Goal: Transaction & Acquisition: Purchase product/service

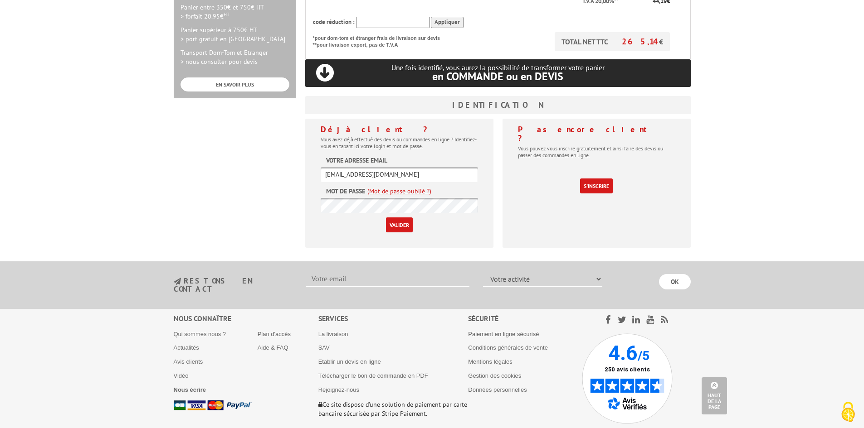
scroll to position [317, 0]
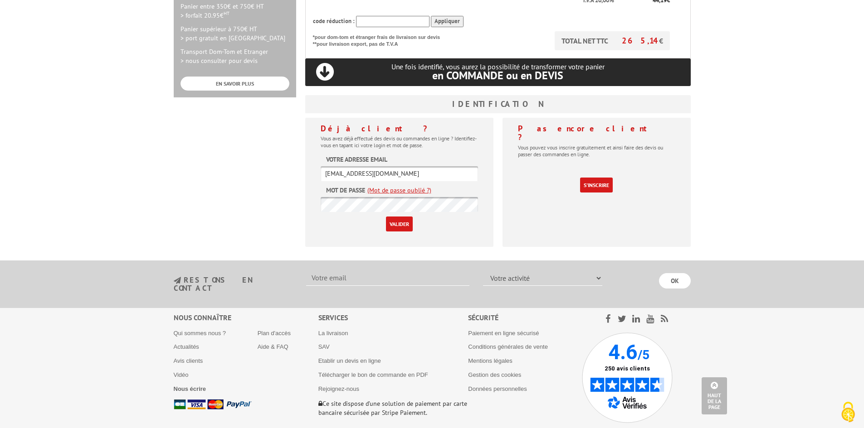
click at [402, 217] on input "Valider" at bounding box center [399, 224] width 27 height 15
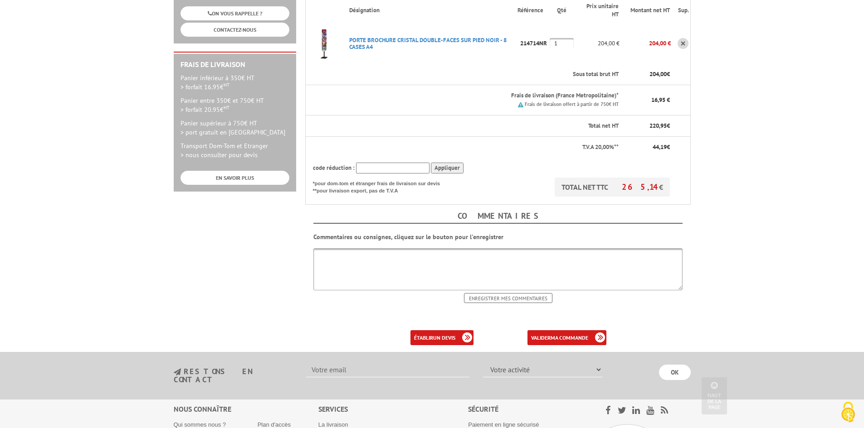
scroll to position [227, 0]
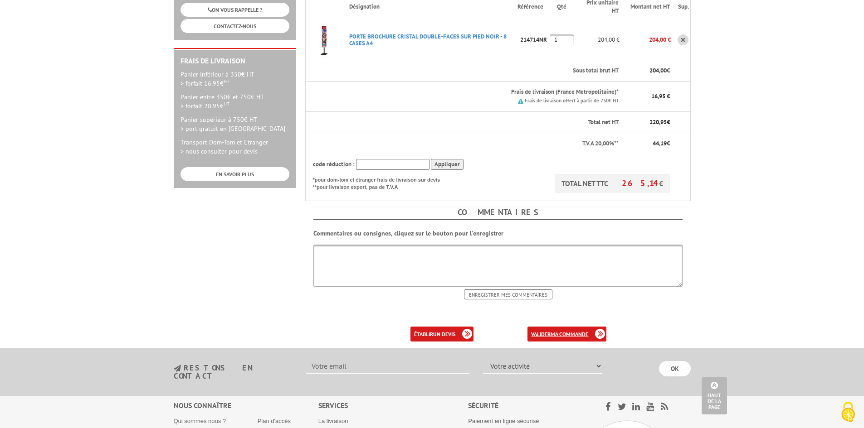
click at [567, 331] on b "ma commande" at bounding box center [569, 334] width 38 height 7
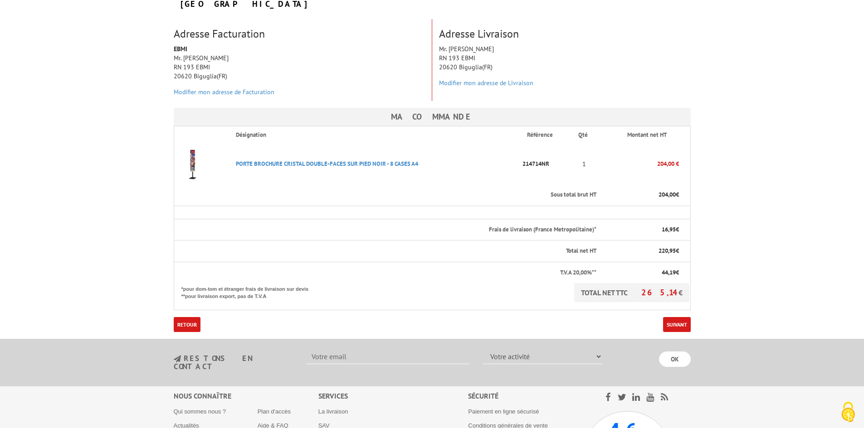
scroll to position [136, 0]
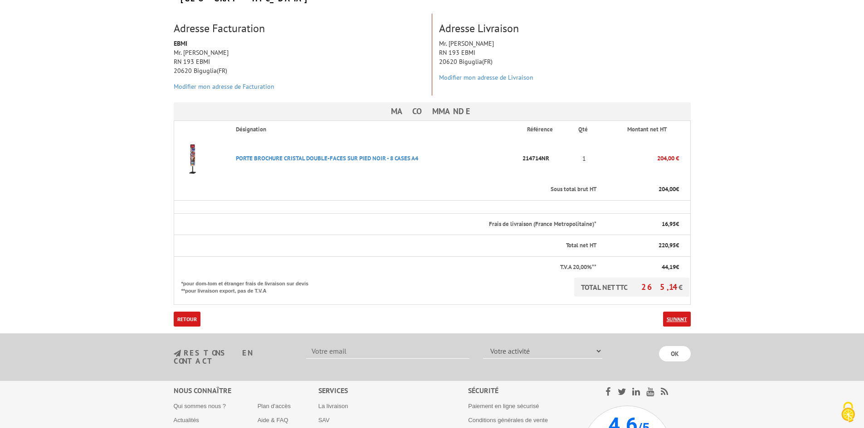
click at [673, 312] on link "Suivant" at bounding box center [677, 319] width 28 height 15
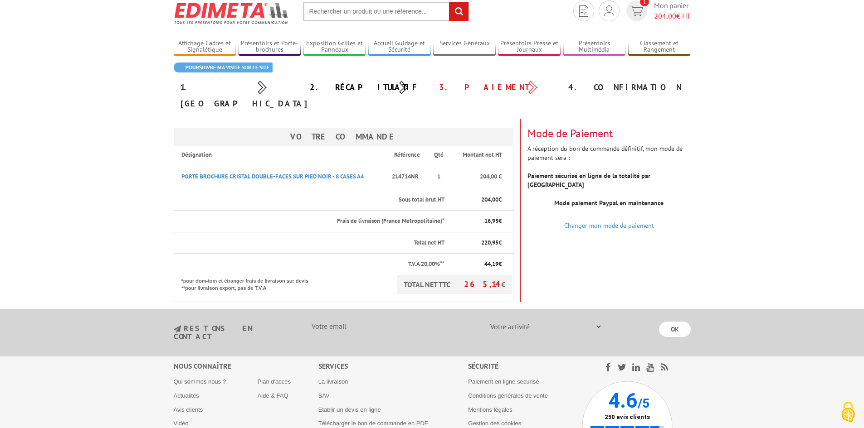
scroll to position [45, 0]
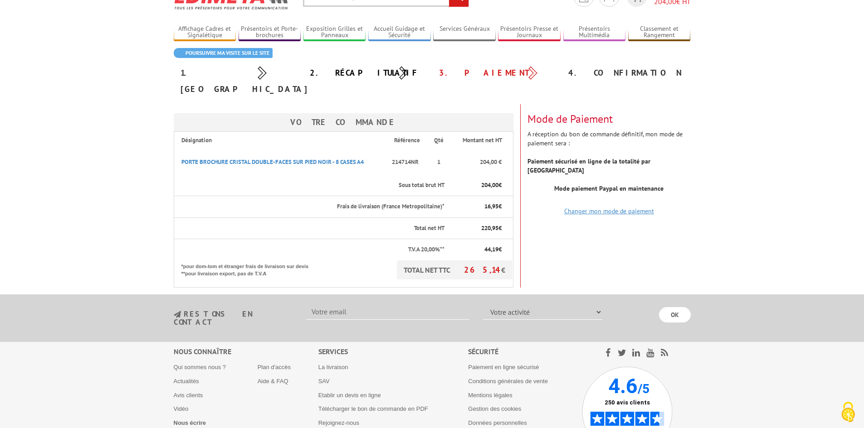
click at [615, 207] on link "Changer mon mode de paiement" at bounding box center [609, 211] width 90 height 8
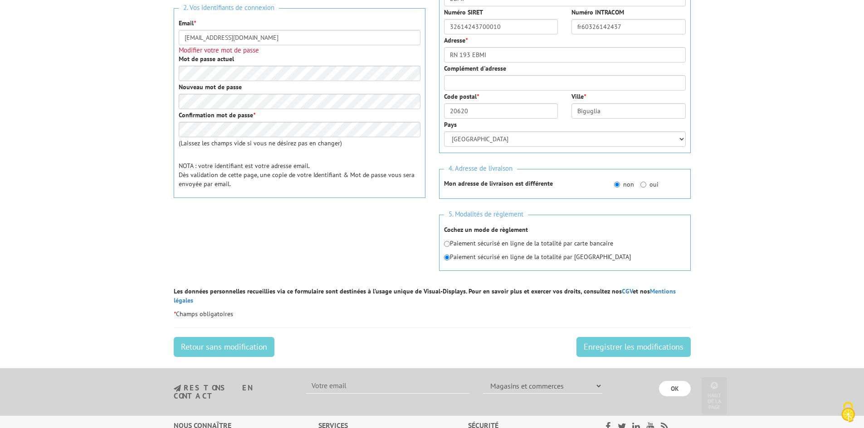
scroll to position [272, 0]
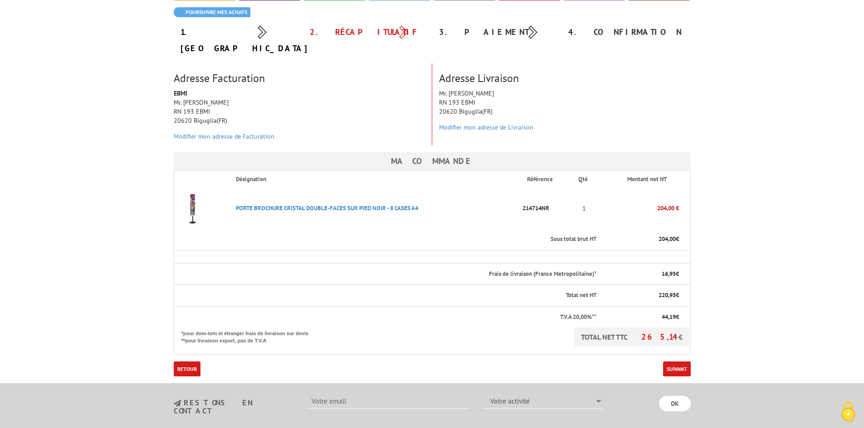
scroll to position [228, 0]
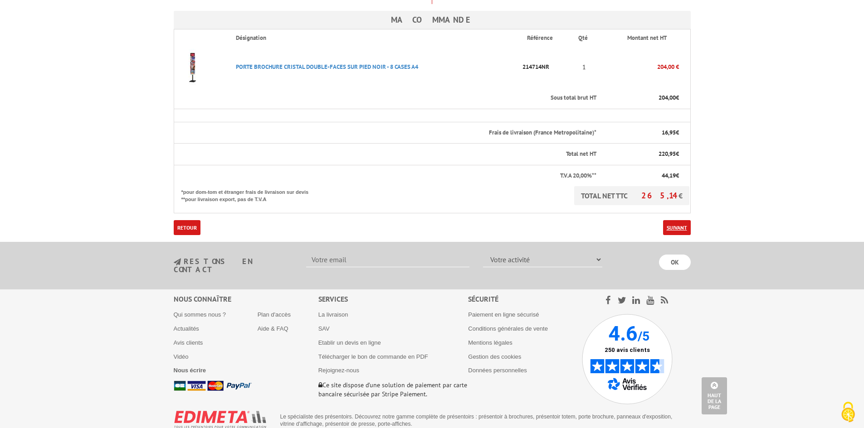
click at [674, 220] on link "Suivant" at bounding box center [677, 227] width 28 height 15
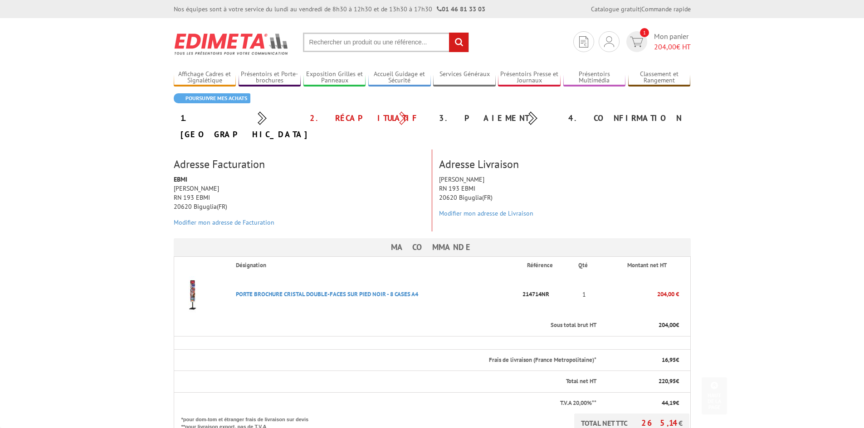
scroll to position [224, 0]
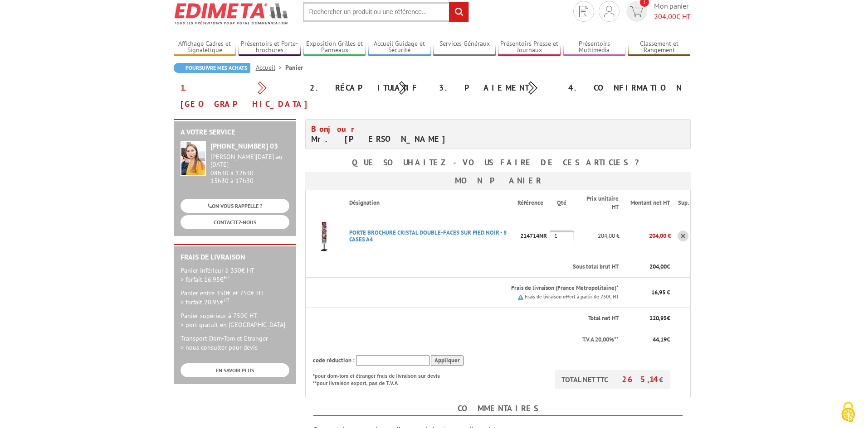
scroll to position [45, 0]
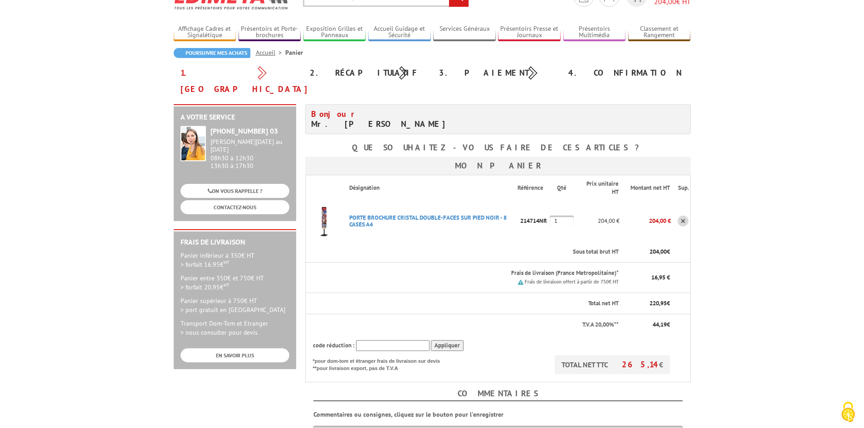
click at [377, 341] on input "text" at bounding box center [392, 346] width 73 height 11
paste input "New10"
type input "New10"
click at [448, 341] on input "Appliquer" at bounding box center [447, 346] width 33 height 11
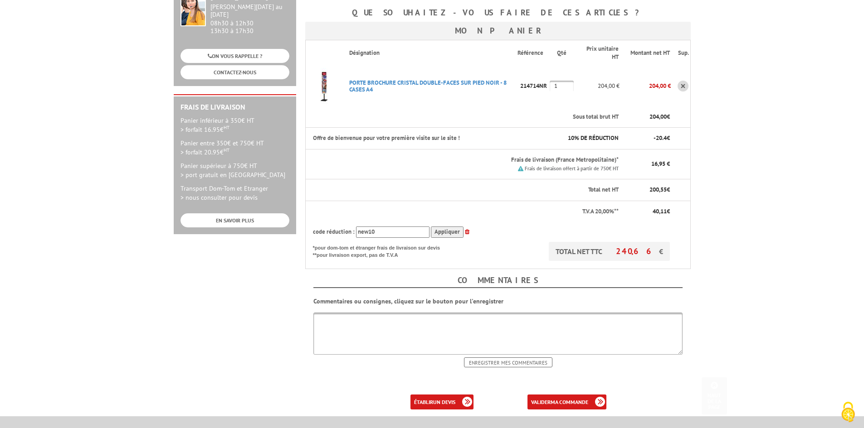
scroll to position [181, 0]
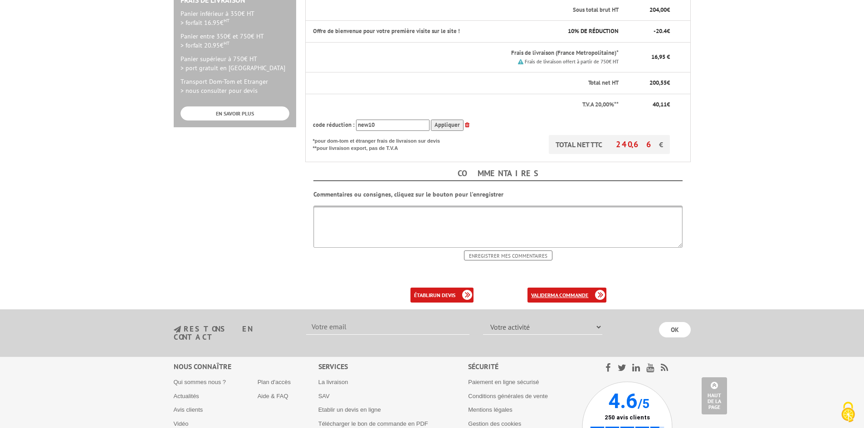
scroll to position [317, 0]
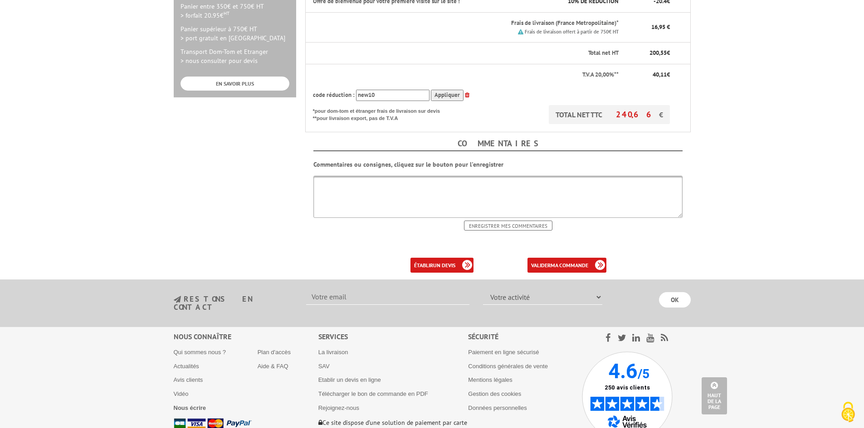
click at [594, 258] on div "valider ma commande" at bounding box center [546, 265] width 133 height 15
click at [565, 262] on b "ma commande" at bounding box center [569, 265] width 38 height 7
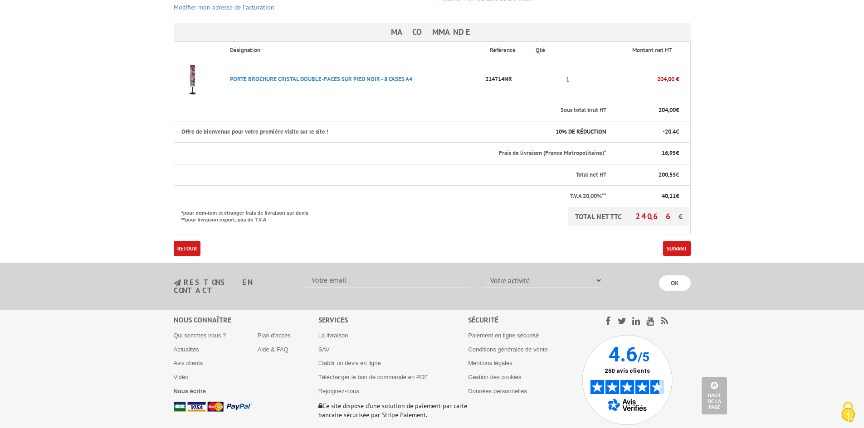
scroll to position [181, 0]
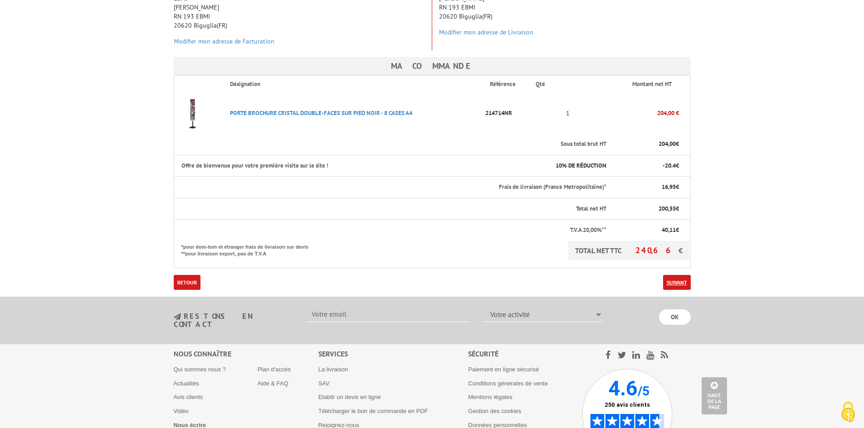
click at [674, 275] on link "Suivant" at bounding box center [677, 282] width 28 height 15
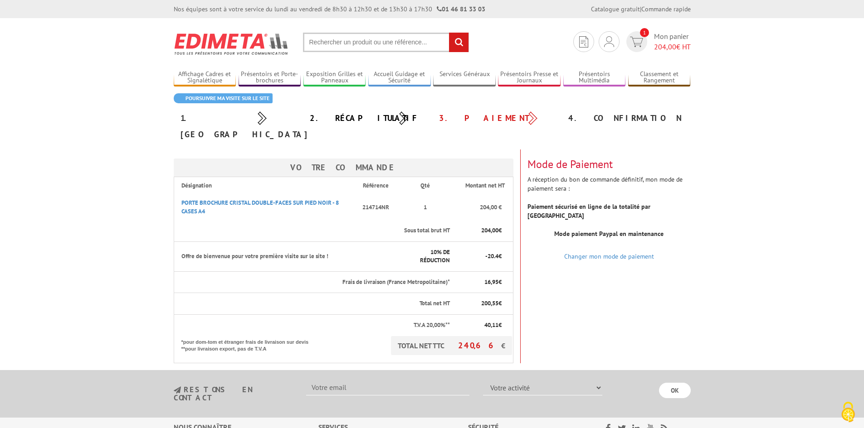
click at [606, 253] on link "Changer mon mode de paiement" at bounding box center [609, 257] width 90 height 8
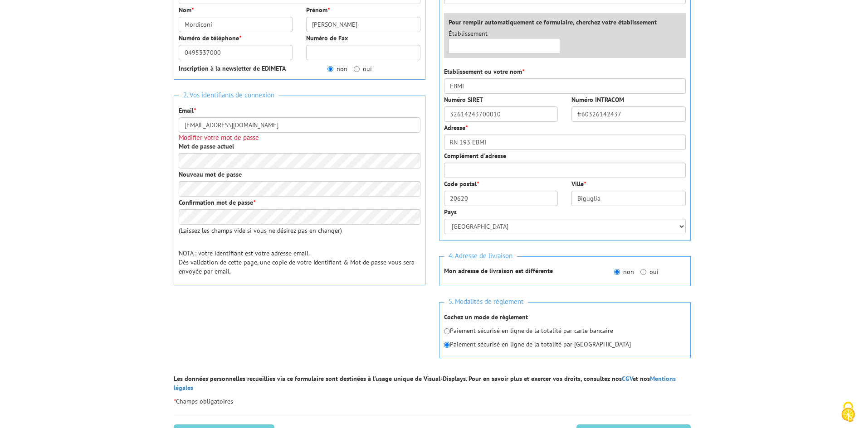
scroll to position [181, 0]
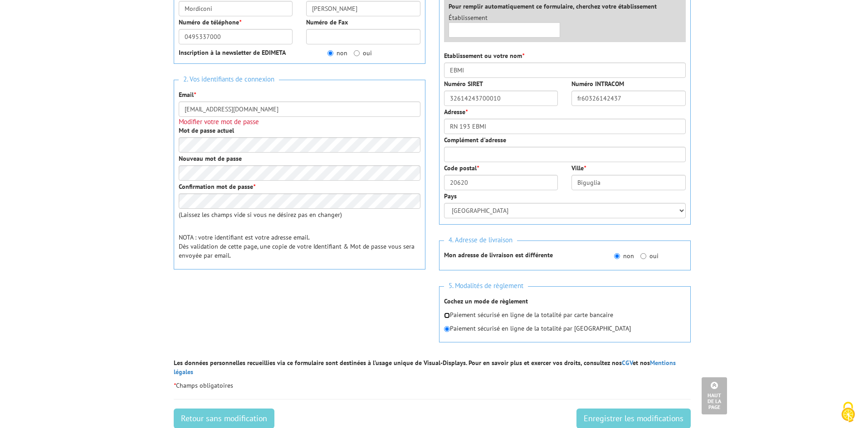
click at [445, 315] on input "radio" at bounding box center [447, 316] width 6 height 6
radio input "true"
click at [600, 409] on input "Enregistrer les modifications" at bounding box center [633, 419] width 114 height 20
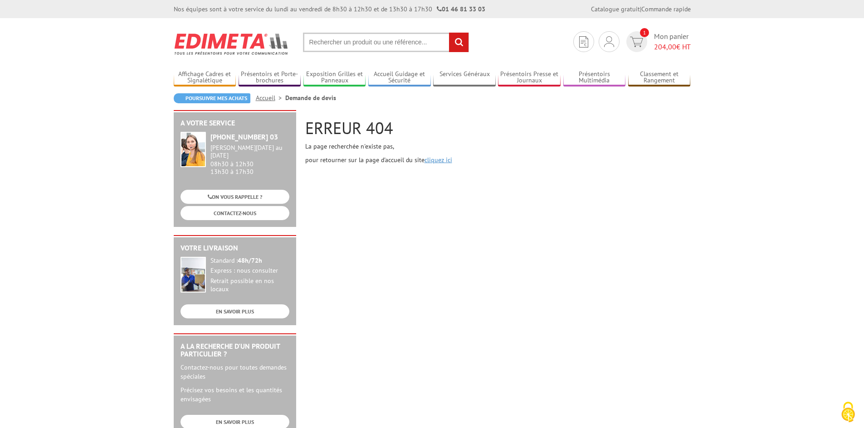
click at [441, 162] on link "cliquez ici" at bounding box center [438, 160] width 28 height 8
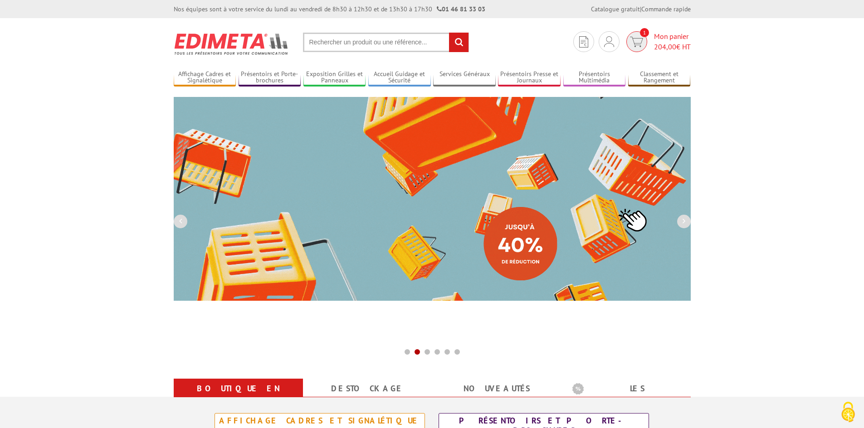
click at [634, 37] on img at bounding box center [636, 42] width 13 height 10
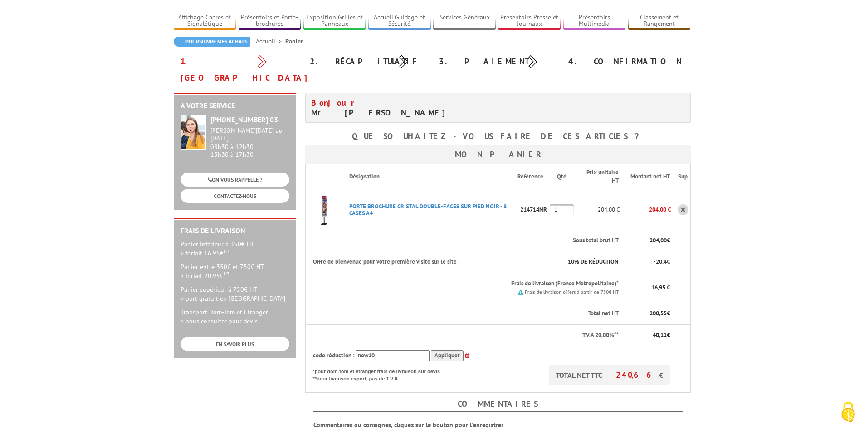
scroll to position [181, 0]
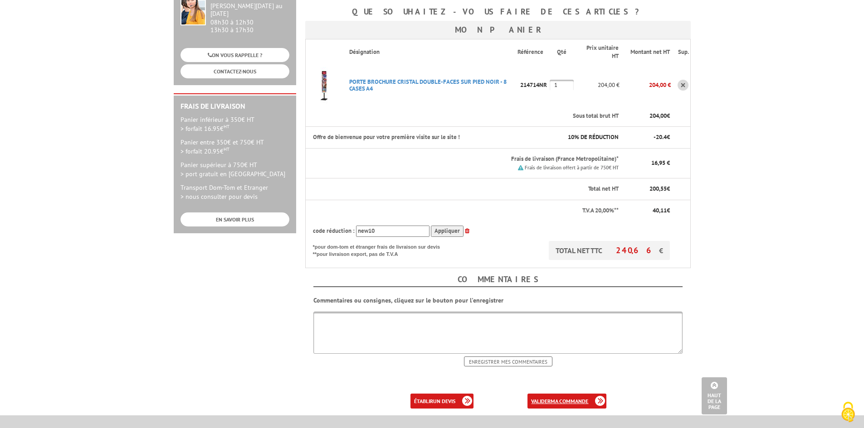
click at [568, 398] on b "ma commande" at bounding box center [569, 401] width 38 height 7
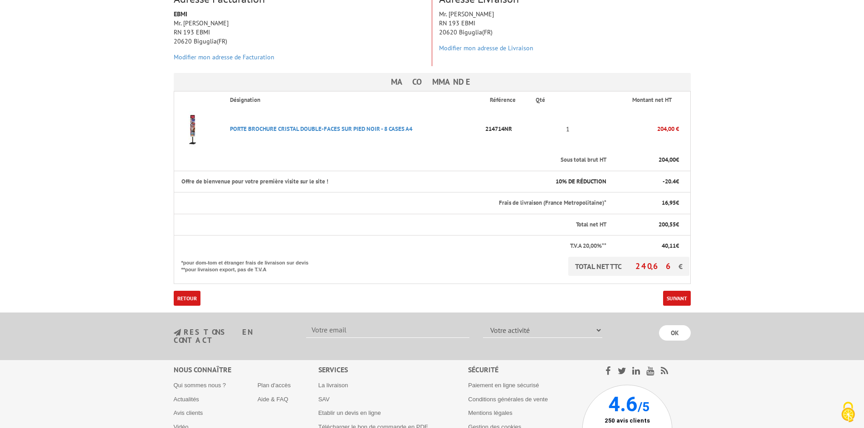
scroll to position [181, 0]
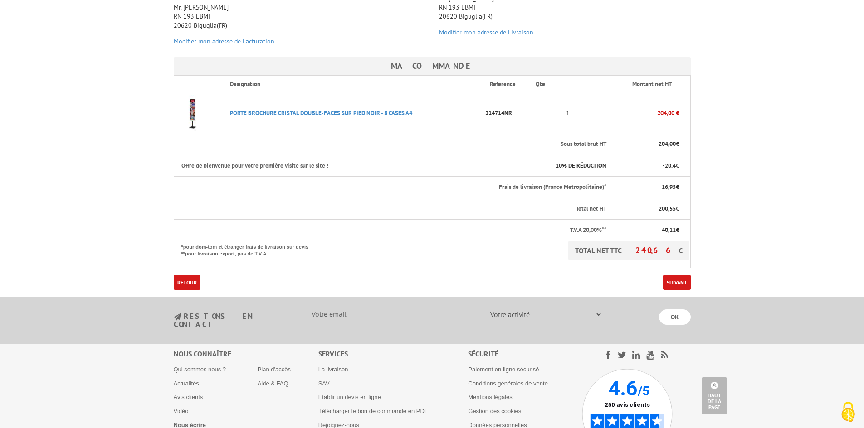
click at [675, 275] on link "Suivant" at bounding box center [677, 282] width 28 height 15
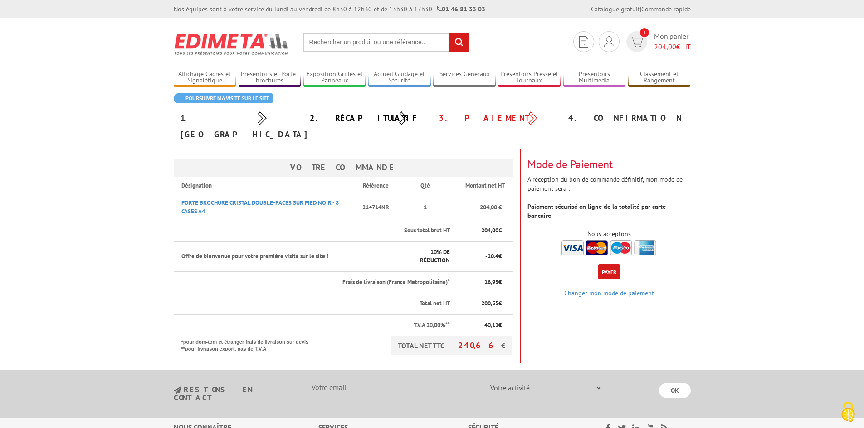
click at [606, 289] on link "Changer mon mode de paiement" at bounding box center [609, 293] width 90 height 8
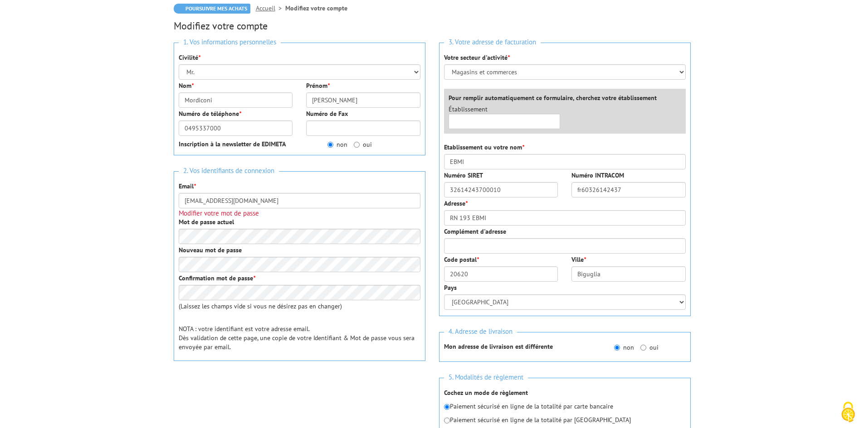
scroll to position [91, 0]
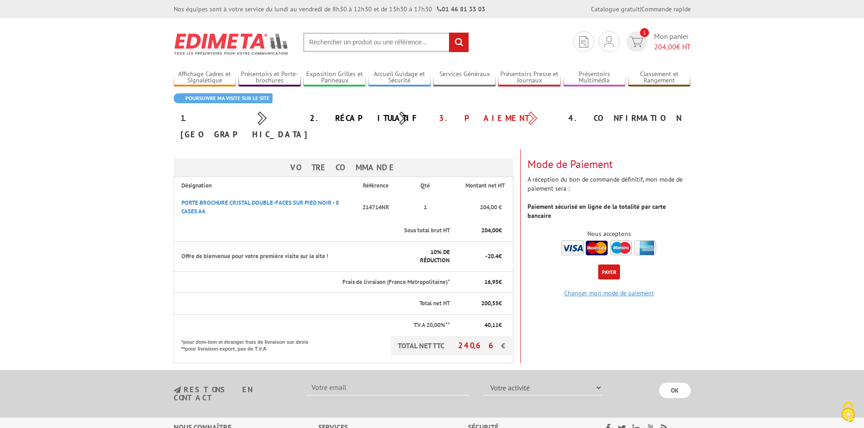
click at [620, 289] on link "Changer mon mode de paiement" at bounding box center [609, 293] width 90 height 8
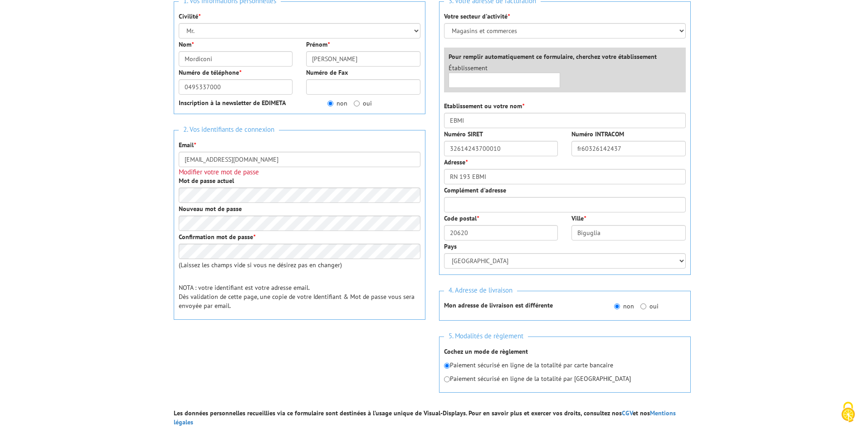
scroll to position [136, 0]
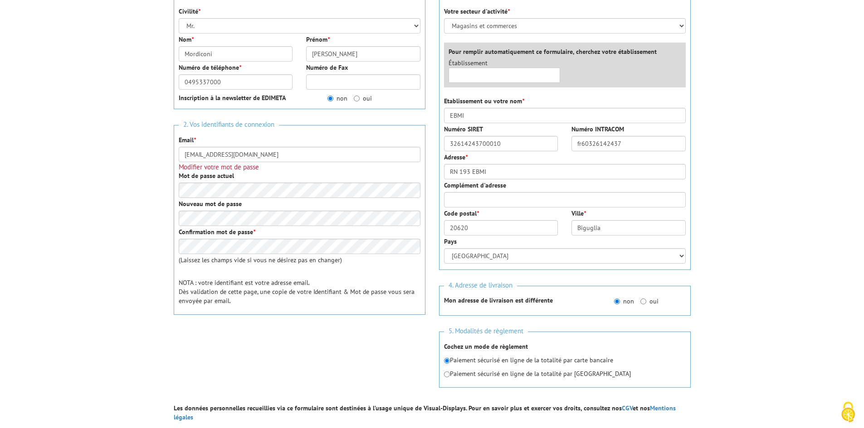
click at [451, 375] on p "Paiement sécurisé en ligne de la totalité par Paypal" at bounding box center [565, 374] width 242 height 9
click at [449, 378] on p "Paiement sécurisé en ligne de la totalité par Paypal" at bounding box center [565, 374] width 242 height 9
click at [449, 374] on input "radio" at bounding box center [447, 375] width 6 height 6
radio input "true"
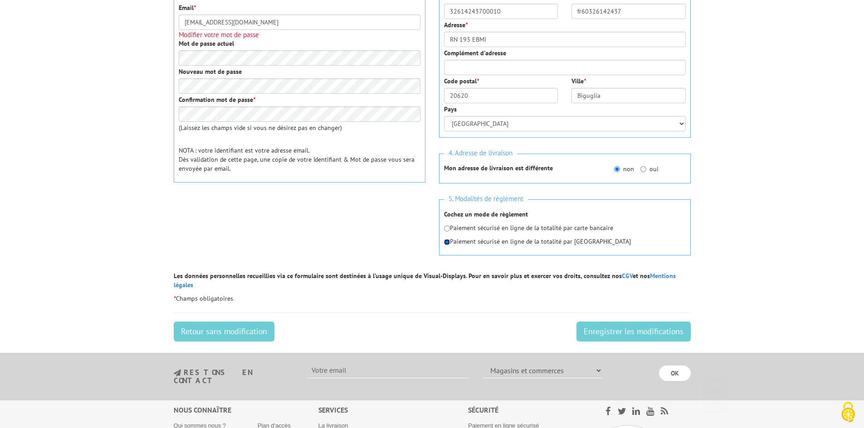
scroll to position [272, 0]
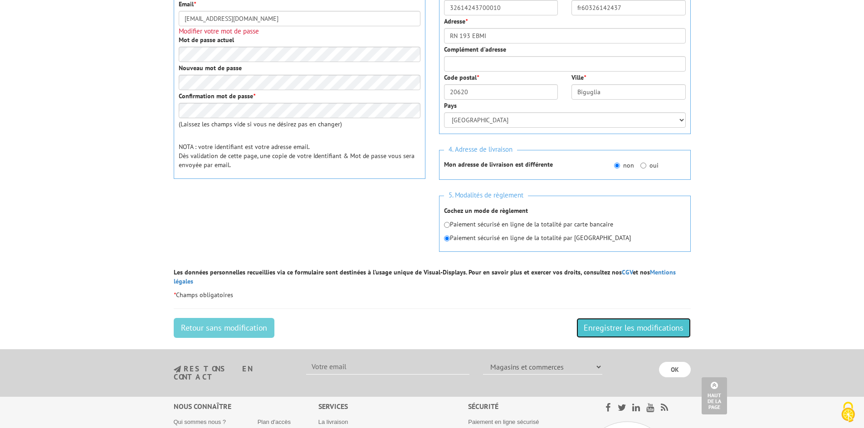
click at [631, 321] on input "Enregistrer les modifications" at bounding box center [633, 328] width 114 height 20
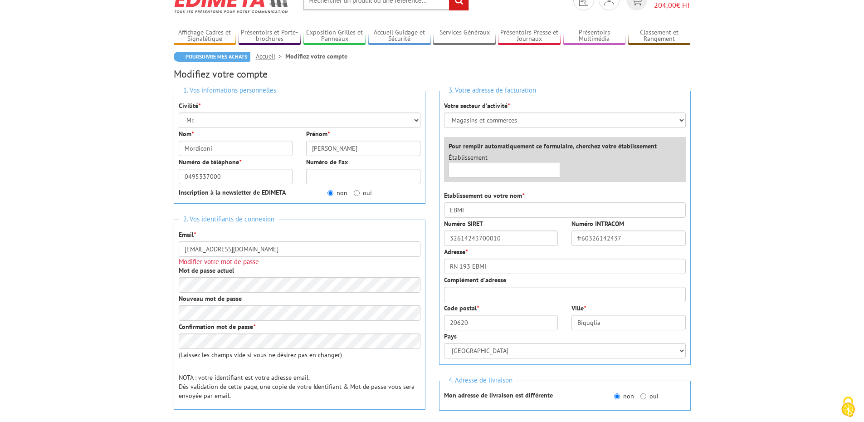
scroll to position [181, 0]
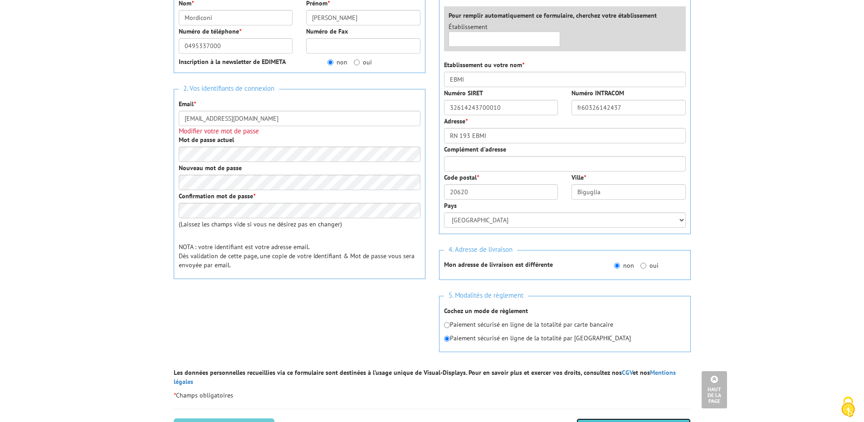
click at [623, 418] on input "Enregistrer les modifications" at bounding box center [633, 428] width 114 height 20
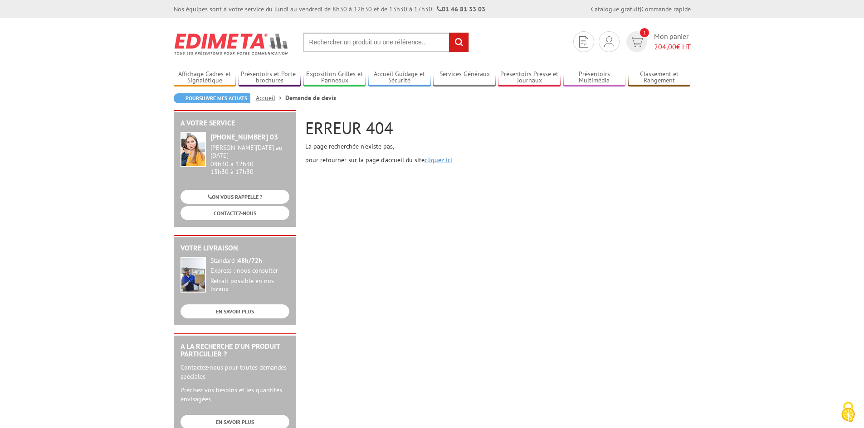
click at [436, 156] on link "cliquez ici" at bounding box center [438, 160] width 28 height 8
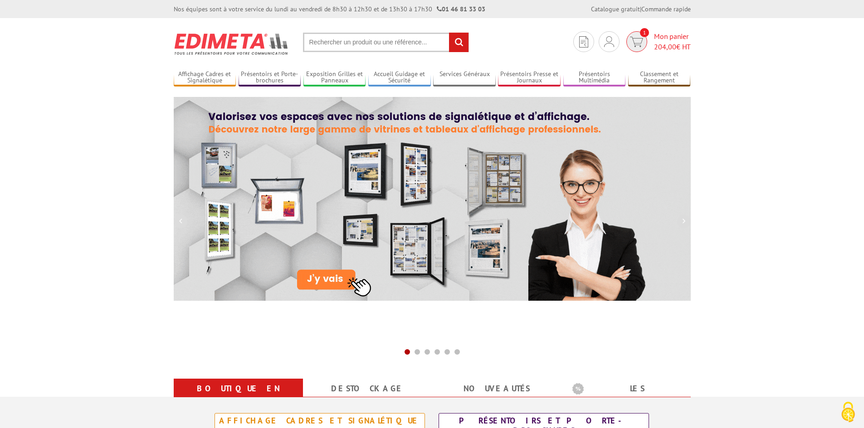
click at [664, 43] on span "204,00" at bounding box center [665, 46] width 22 height 9
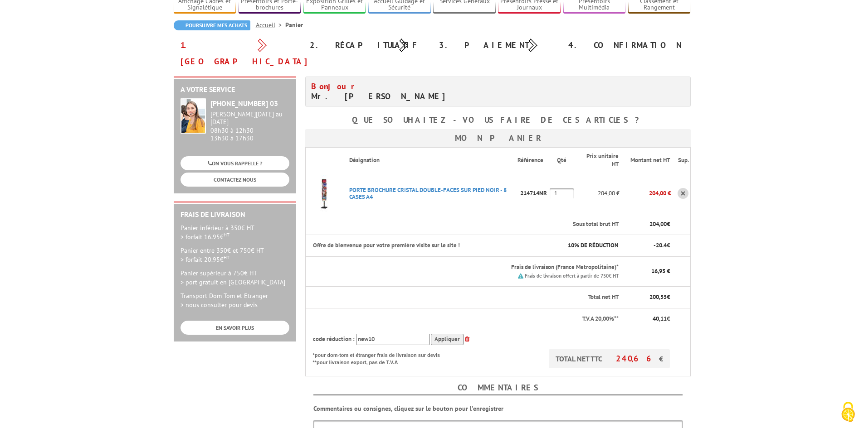
scroll to position [227, 0]
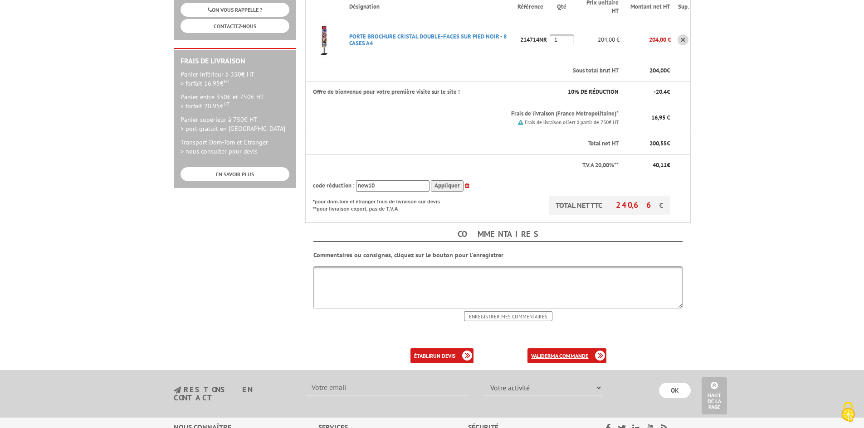
click at [577, 353] on b "ma commande" at bounding box center [569, 356] width 38 height 7
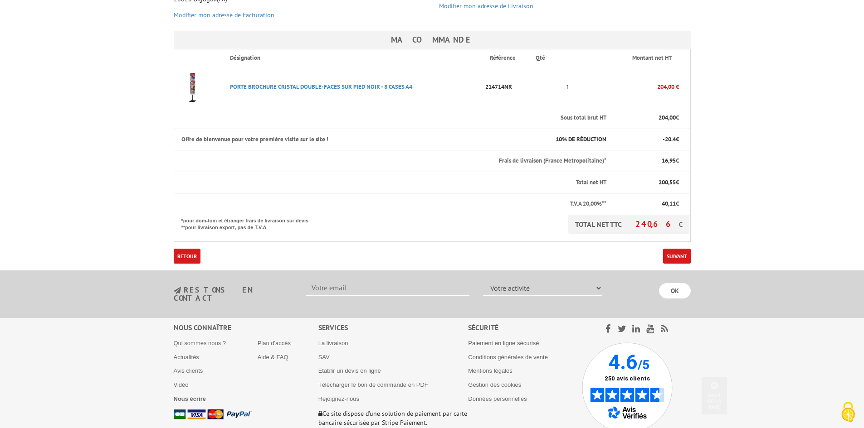
scroll to position [227, 0]
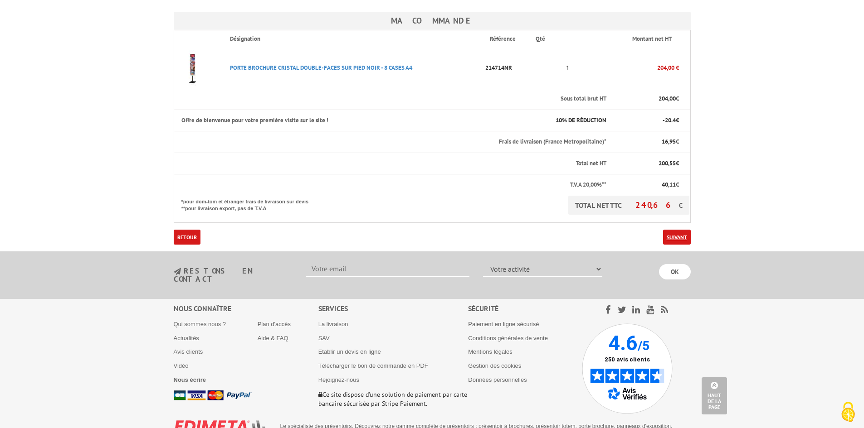
click at [682, 230] on link "Suivant" at bounding box center [677, 237] width 28 height 15
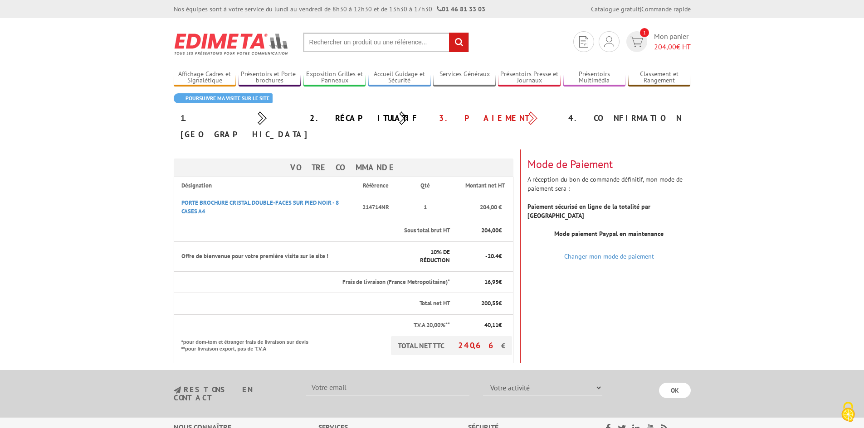
click at [608, 230] on b "Mode paiement Paypal en maintenance" at bounding box center [608, 234] width 109 height 8
click at [653, 230] on b "Mode paiement Paypal en maintenance" at bounding box center [608, 234] width 109 height 8
click at [657, 230] on b "Mode paiement Paypal en maintenance" at bounding box center [608, 234] width 109 height 8
drag, startPoint x: 674, startPoint y: 206, endPoint x: 537, endPoint y: 209, distance: 137.0
click at [542, 229] on p "Mode paiement Paypal en maintenance" at bounding box center [608, 233] width 163 height 9
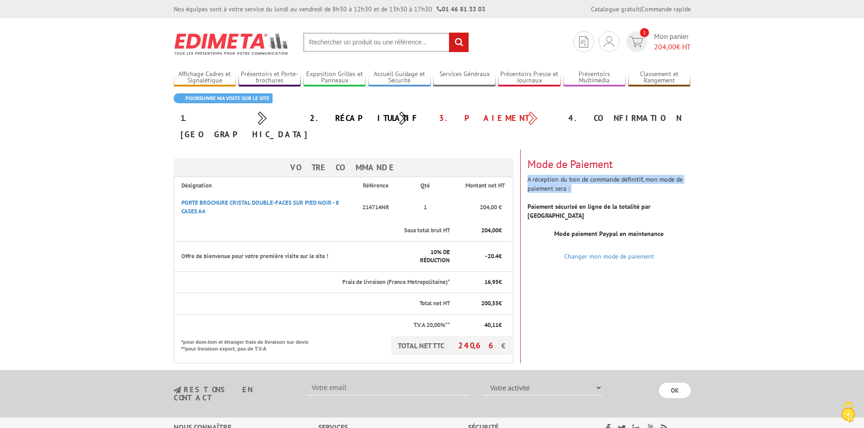
click at [614, 176] on div "Mode de Paiement A réception du bon de commande définitif, mon mode de paiement…" at bounding box center [609, 204] width 177 height 108
click at [632, 203] on strong "Paiement sécurisé en ligne de la totalité par Paypal" at bounding box center [588, 211] width 123 height 17
click at [620, 253] on link "Changer mon mode de paiement" at bounding box center [609, 257] width 90 height 8
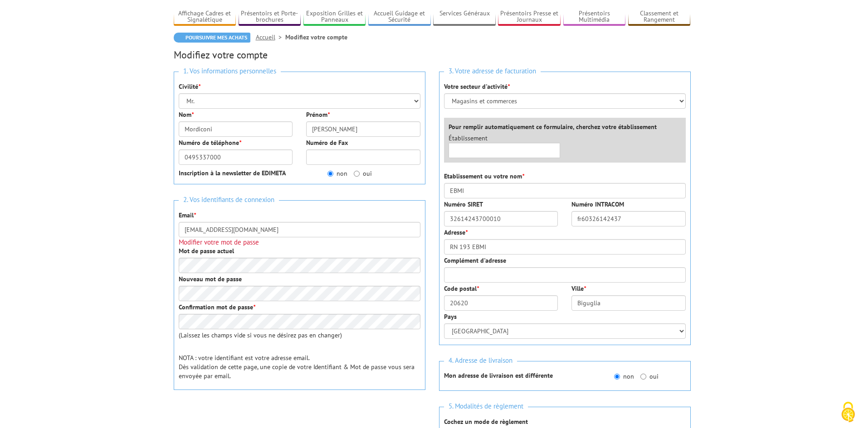
scroll to position [317, 0]
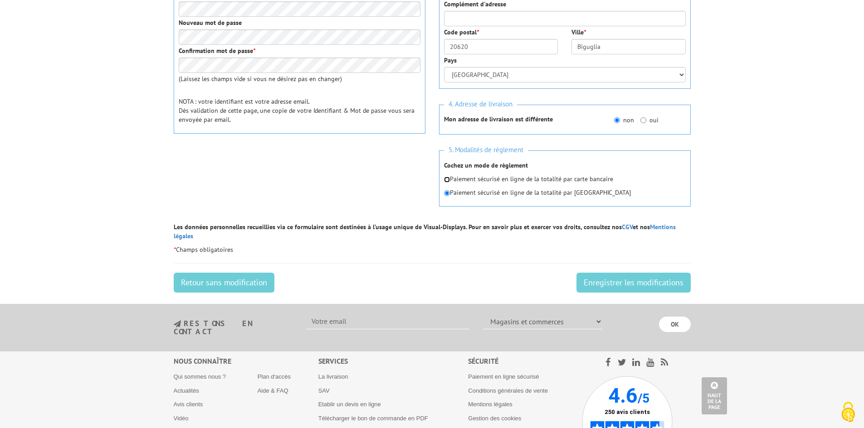
click at [446, 182] on input "radio" at bounding box center [447, 180] width 6 height 6
radio input "true"
click at [629, 273] on input "Enregistrer les modifications" at bounding box center [633, 283] width 114 height 20
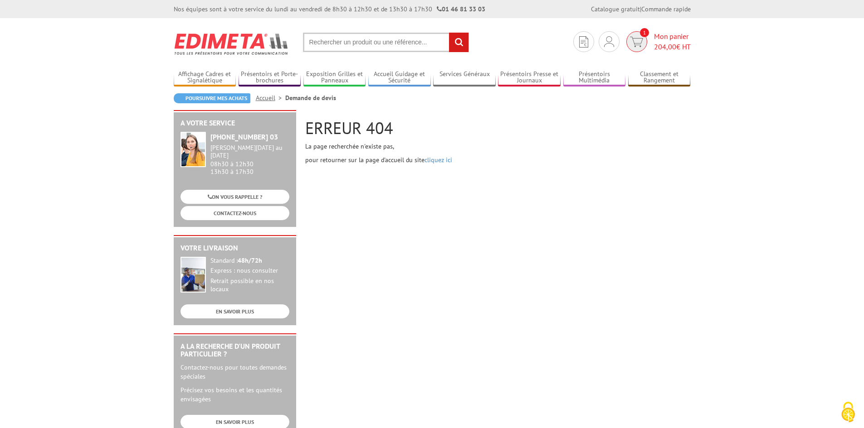
click at [658, 46] on span "204,00" at bounding box center [665, 46] width 22 height 9
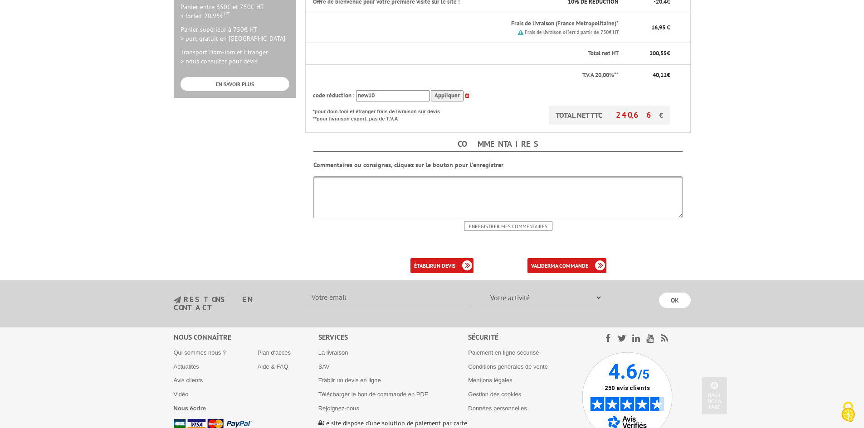
scroll to position [317, 0]
click at [586, 258] on link "valider ma commande" at bounding box center [566, 265] width 79 height 15
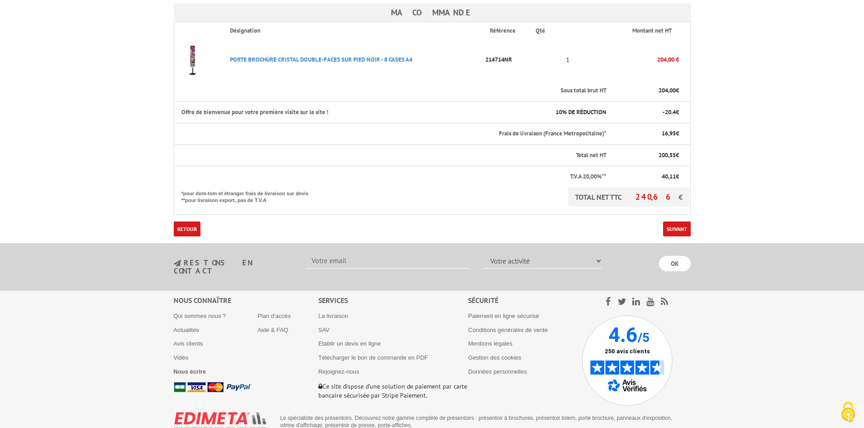
scroll to position [236, 0]
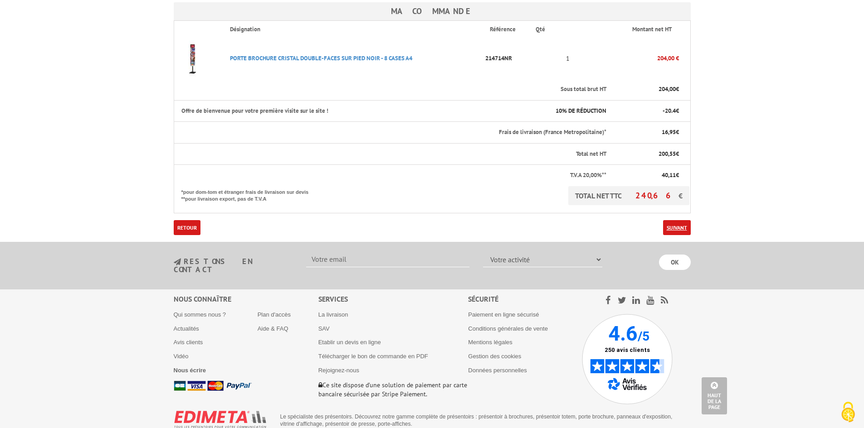
click at [683, 220] on link "Suivant" at bounding box center [677, 227] width 28 height 15
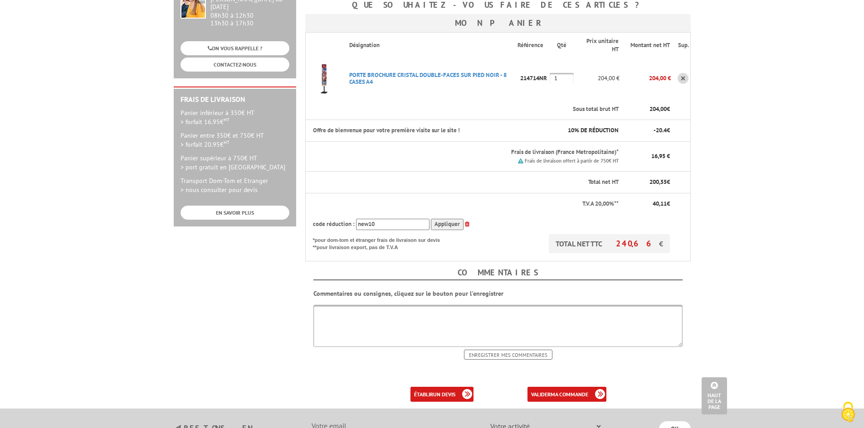
scroll to position [136, 0]
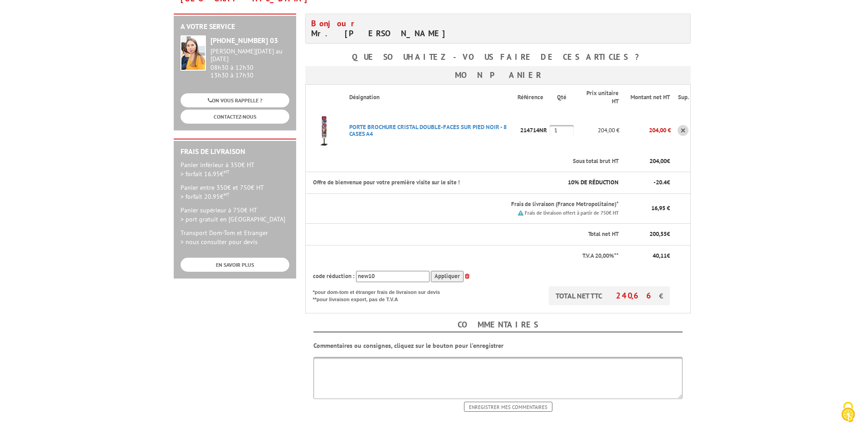
drag, startPoint x: 409, startPoint y: 263, endPoint x: 326, endPoint y: 254, distance: 83.4
click at [326, 267] on th "code réduction : new10 Appliquer" at bounding box center [487, 277] width 365 height 20
paste input "SEP66"
click at [449, 271] on input "Appliquer" at bounding box center [447, 276] width 33 height 11
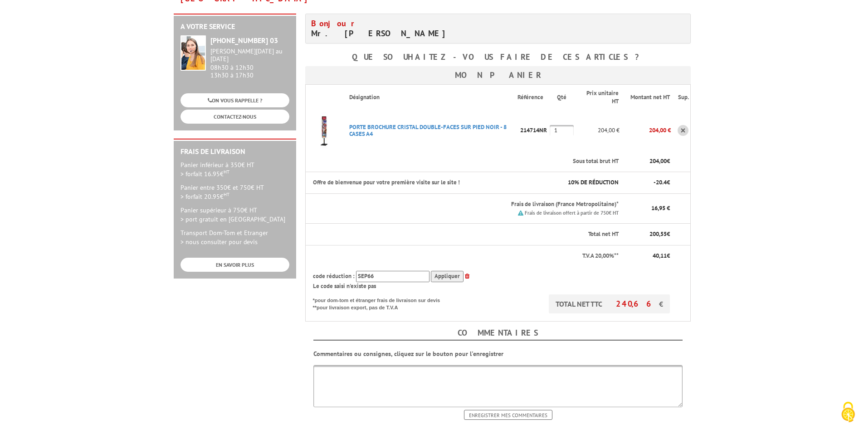
drag, startPoint x: 388, startPoint y: 262, endPoint x: 348, endPoint y: 262, distance: 40.4
click at [348, 271] on div "code réduction : SEP66 Appliquer" at bounding box center [491, 276] width 357 height 11
paste input "RED10"
click at [441, 250] on th "T.V.A 20,00%**" at bounding box center [462, 255] width 314 height 21
click at [441, 271] on input "Appliquer" at bounding box center [447, 276] width 33 height 11
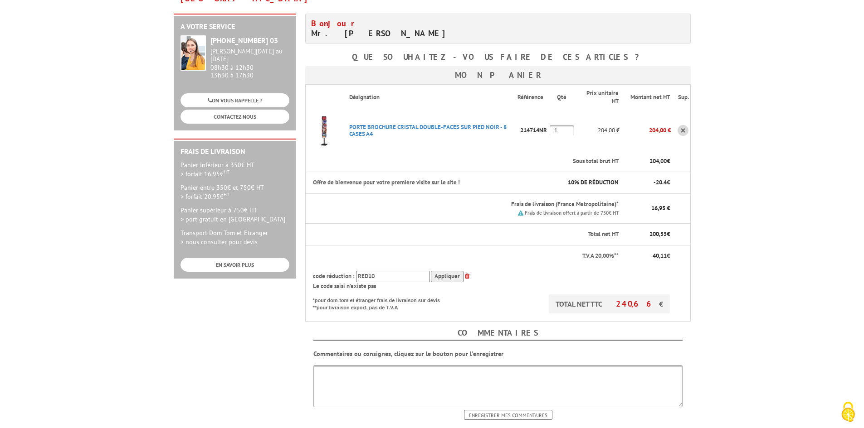
drag, startPoint x: 402, startPoint y: 263, endPoint x: 323, endPoint y: 258, distance: 79.1
click at [326, 271] on div "code réduction : RED10 Appliquer" at bounding box center [491, 276] width 357 height 11
type input "new10"
click at [464, 410] on input "Enregistrer mes commentaires" at bounding box center [508, 415] width 88 height 10
